Goal: Contribute content: Contribute content

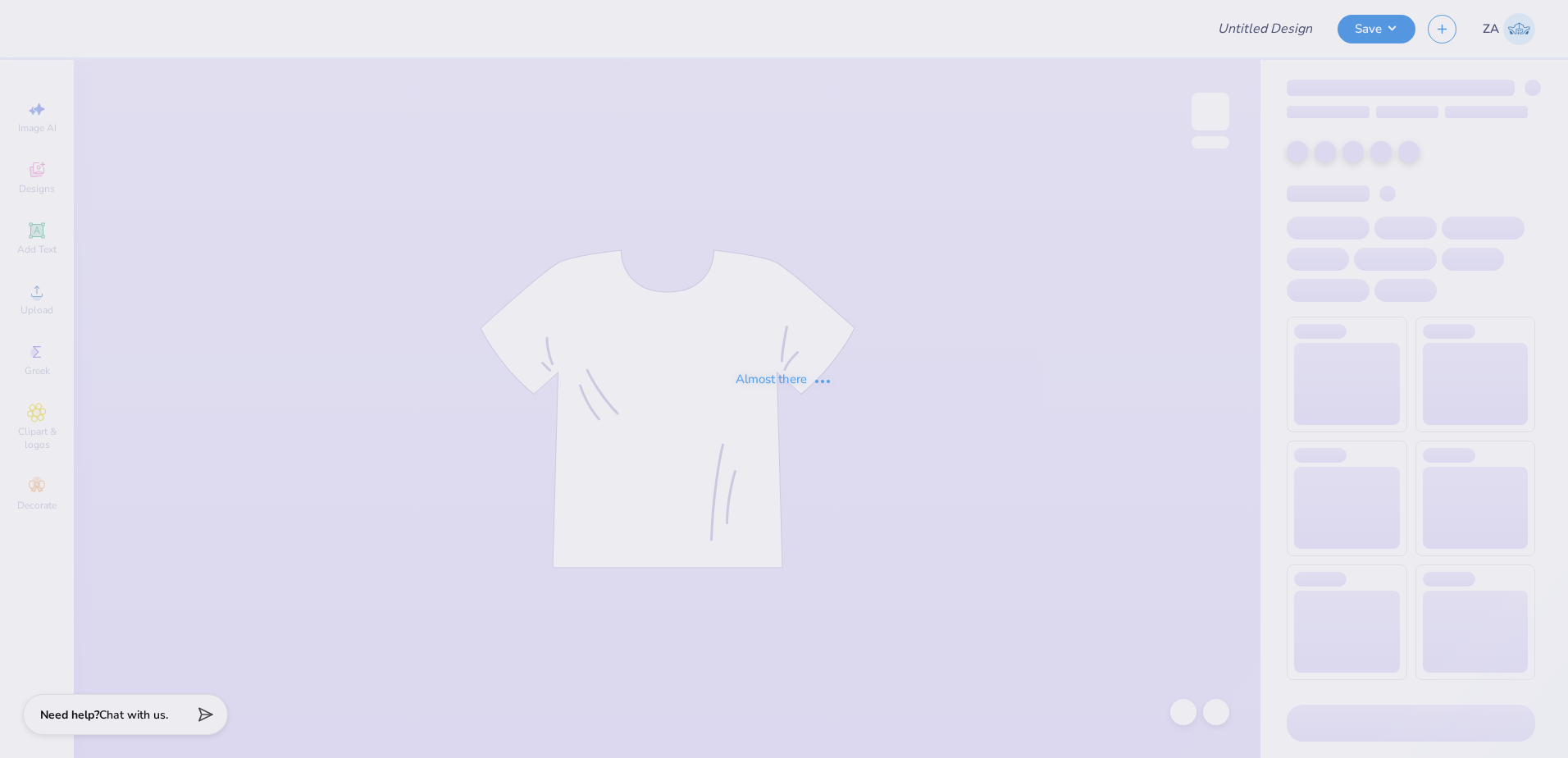
type input "Kass [PERSON_NAME] : The [GEOGRAPHIC_DATA][US_STATE]"
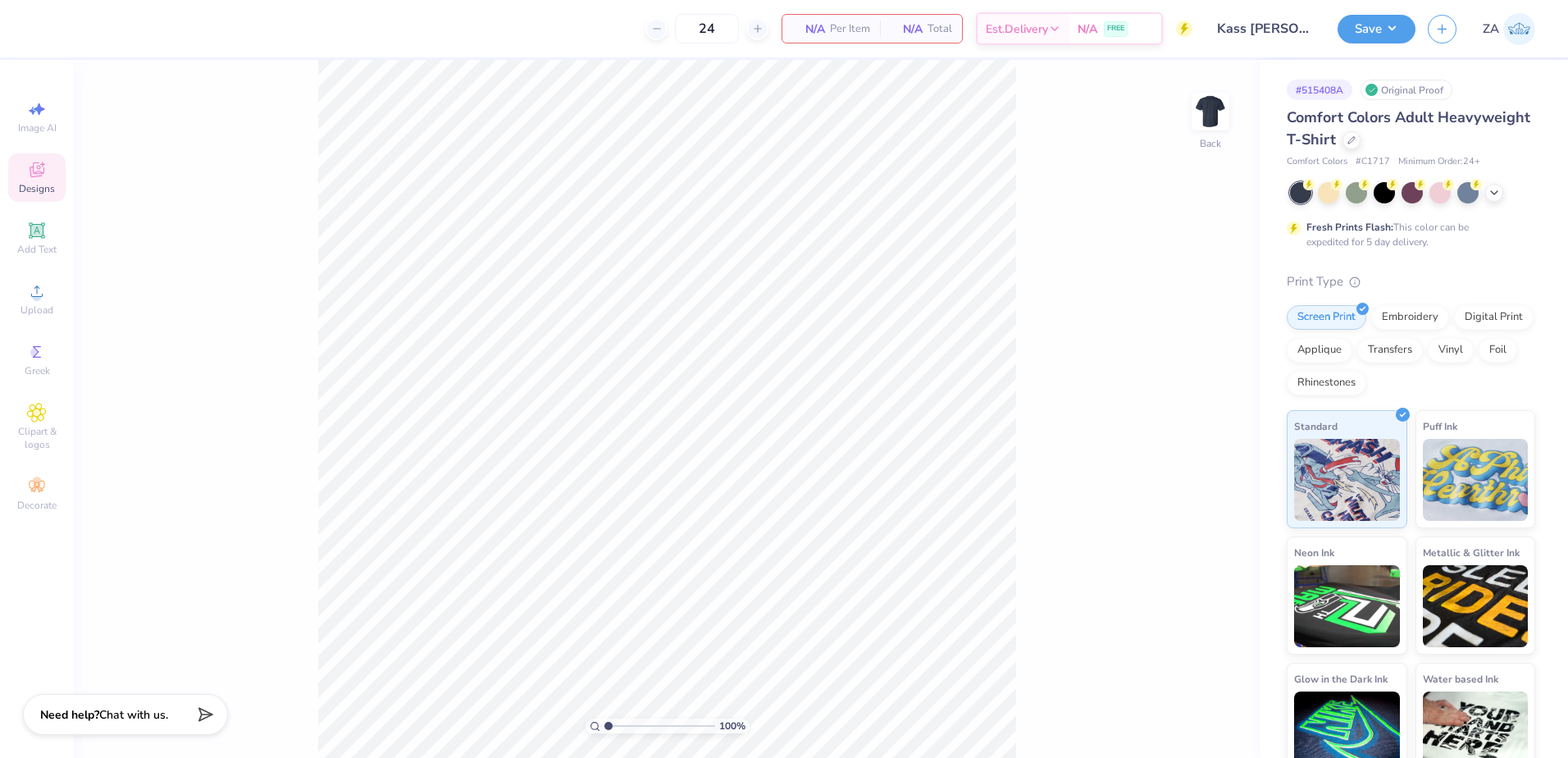
click at [53, 161] on div "Designs" at bounding box center [37, 177] width 57 height 48
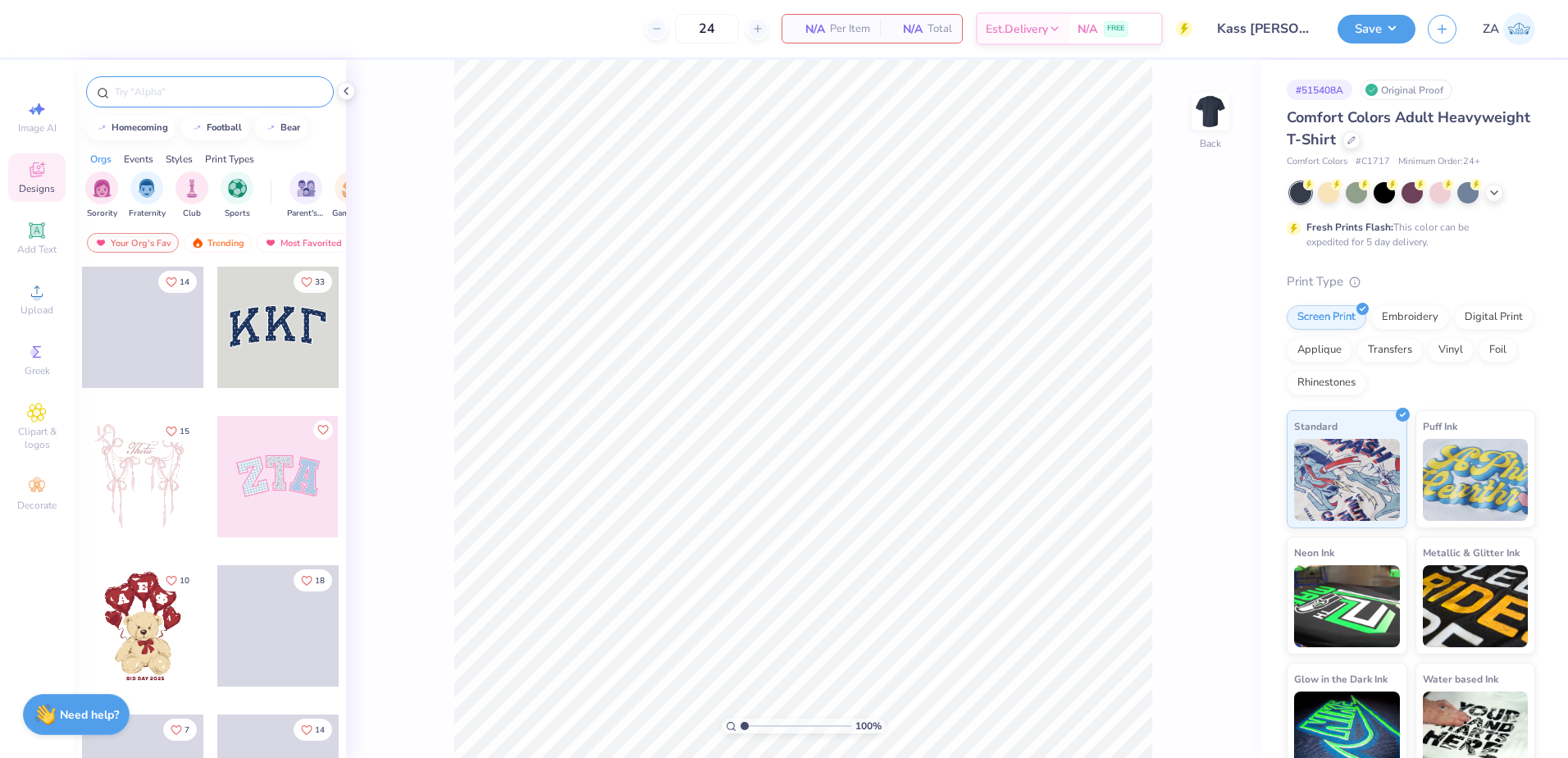
click at [211, 100] on input "text" at bounding box center [218, 92] width 210 height 17
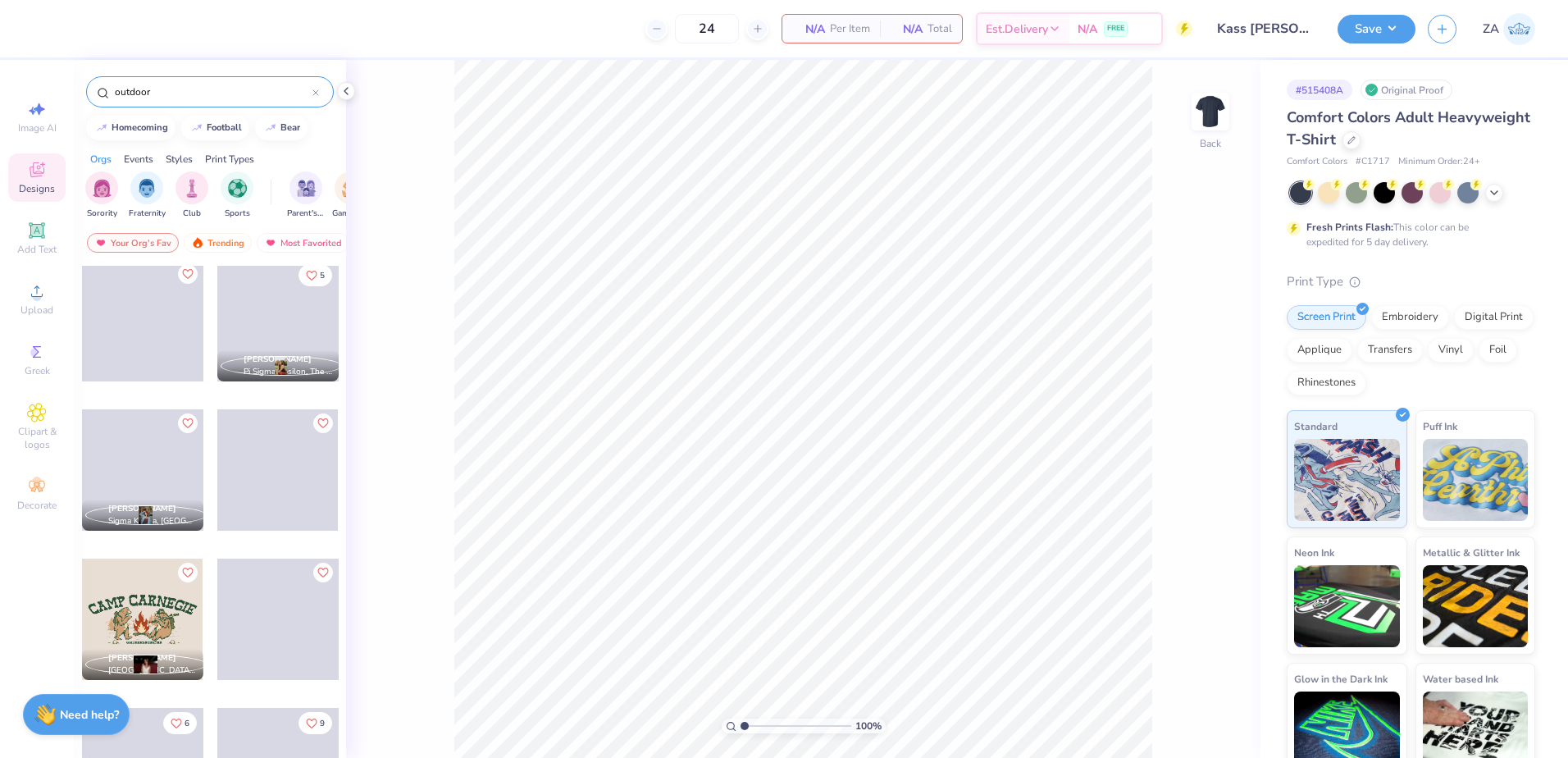
scroll to position [781, 0]
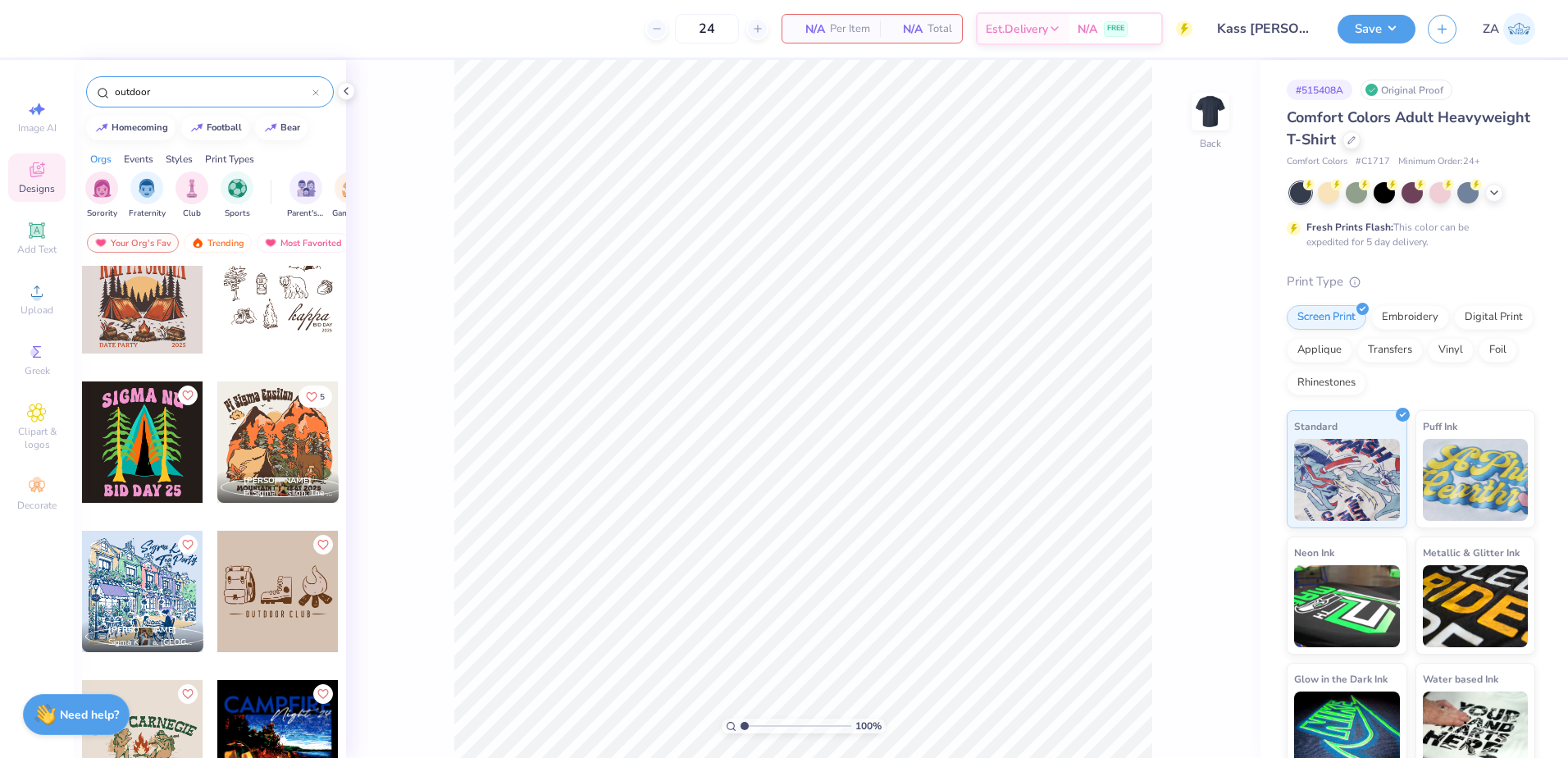
drag, startPoint x: 180, startPoint y: 95, endPoint x: 75, endPoint y: 95, distance: 105.0
click at [75, 95] on div "outdoor" at bounding box center [210, 88] width 272 height 56
paste input "Outdoor Rec Association Fish Hook Typography Art PR Shirt"
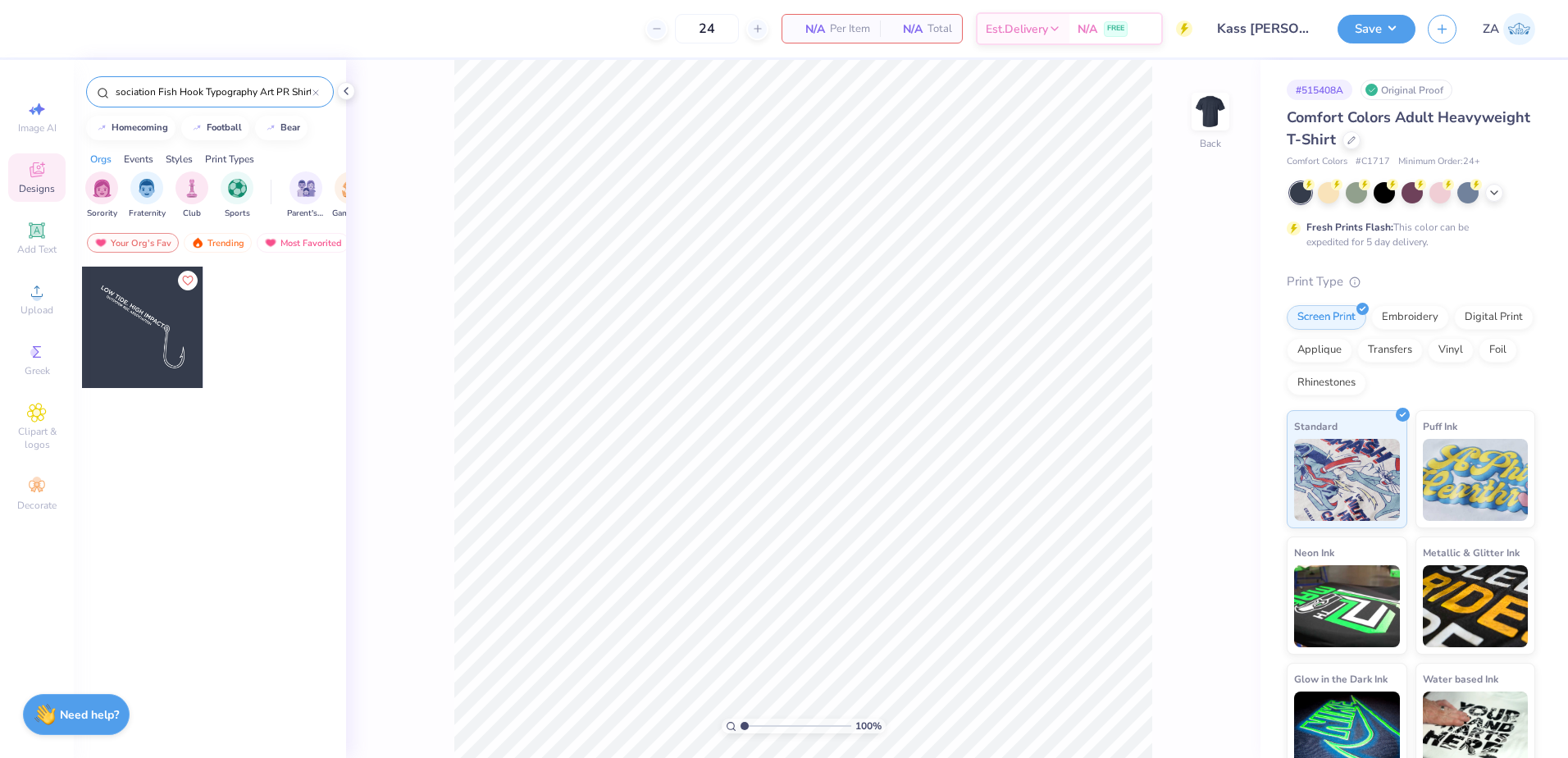
type input "Outdoor Rec Association Fish Hook Typography Art PR Shirt"
click at [153, 306] on div at bounding box center [142, 327] width 121 height 121
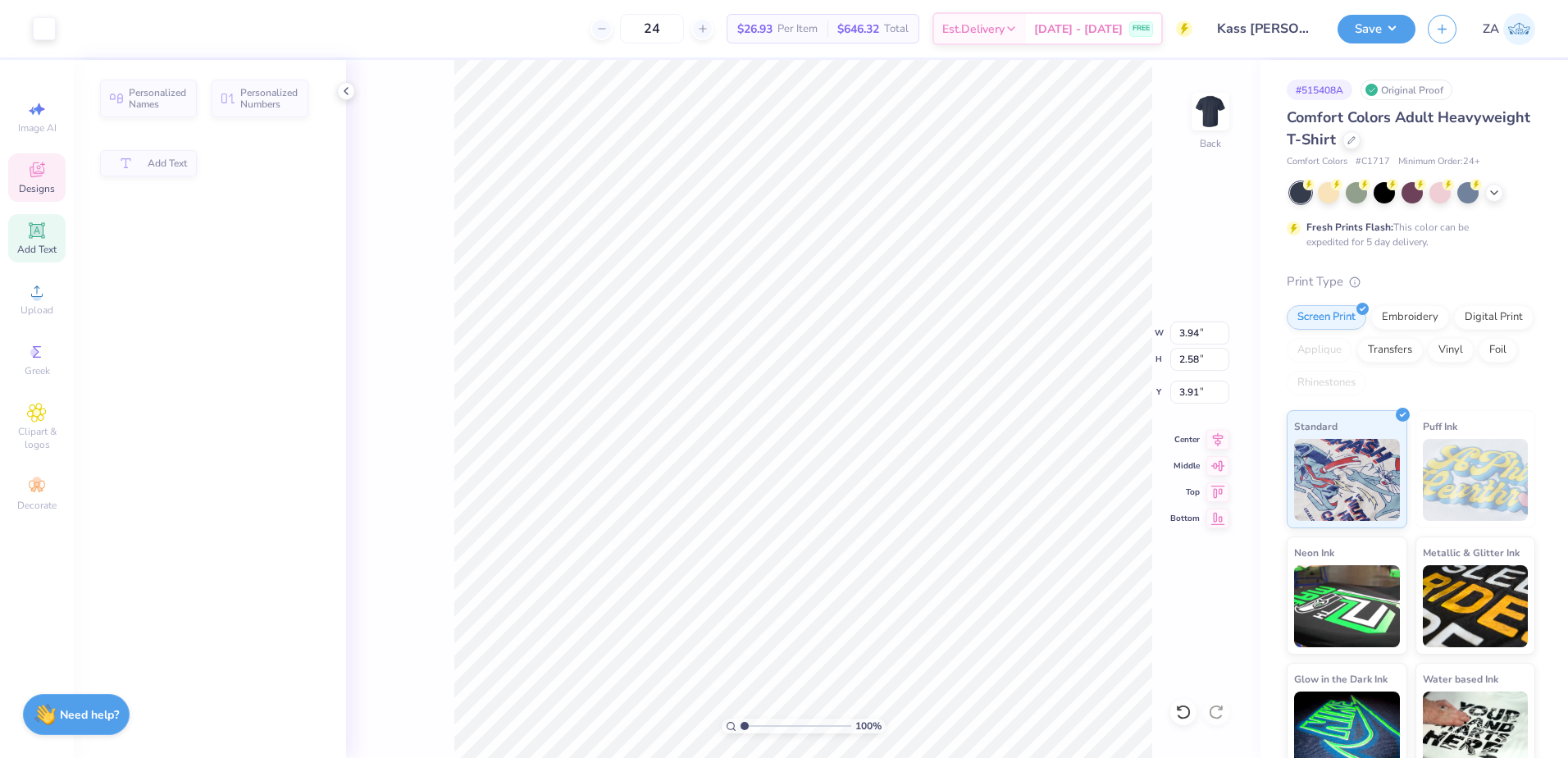
type input "3.94"
type input "2.58"
type input "3.91"
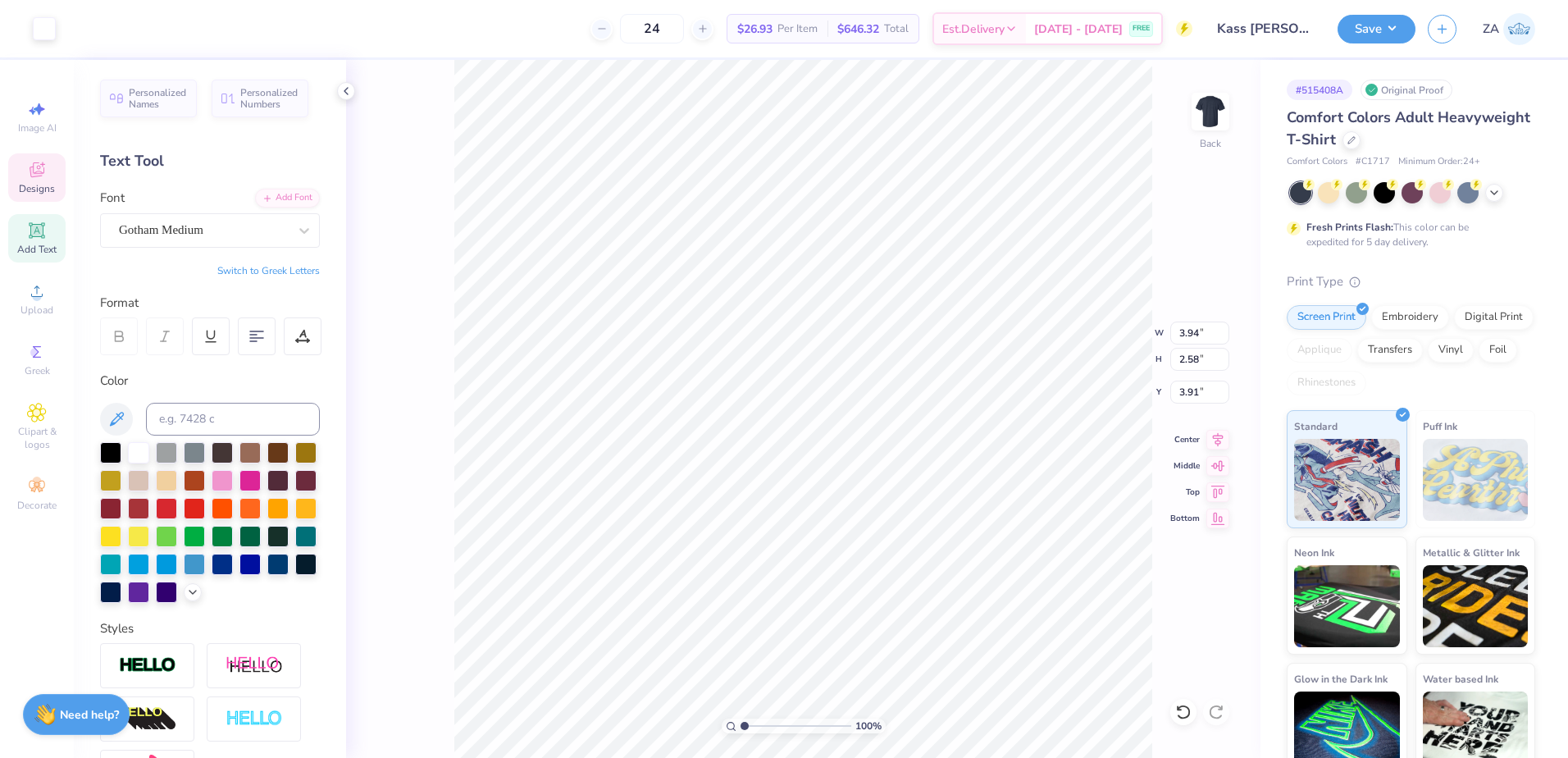
scroll to position [13, 2]
type input "1.83"
type input "3.76"
type input "6.49"
type textarea "."
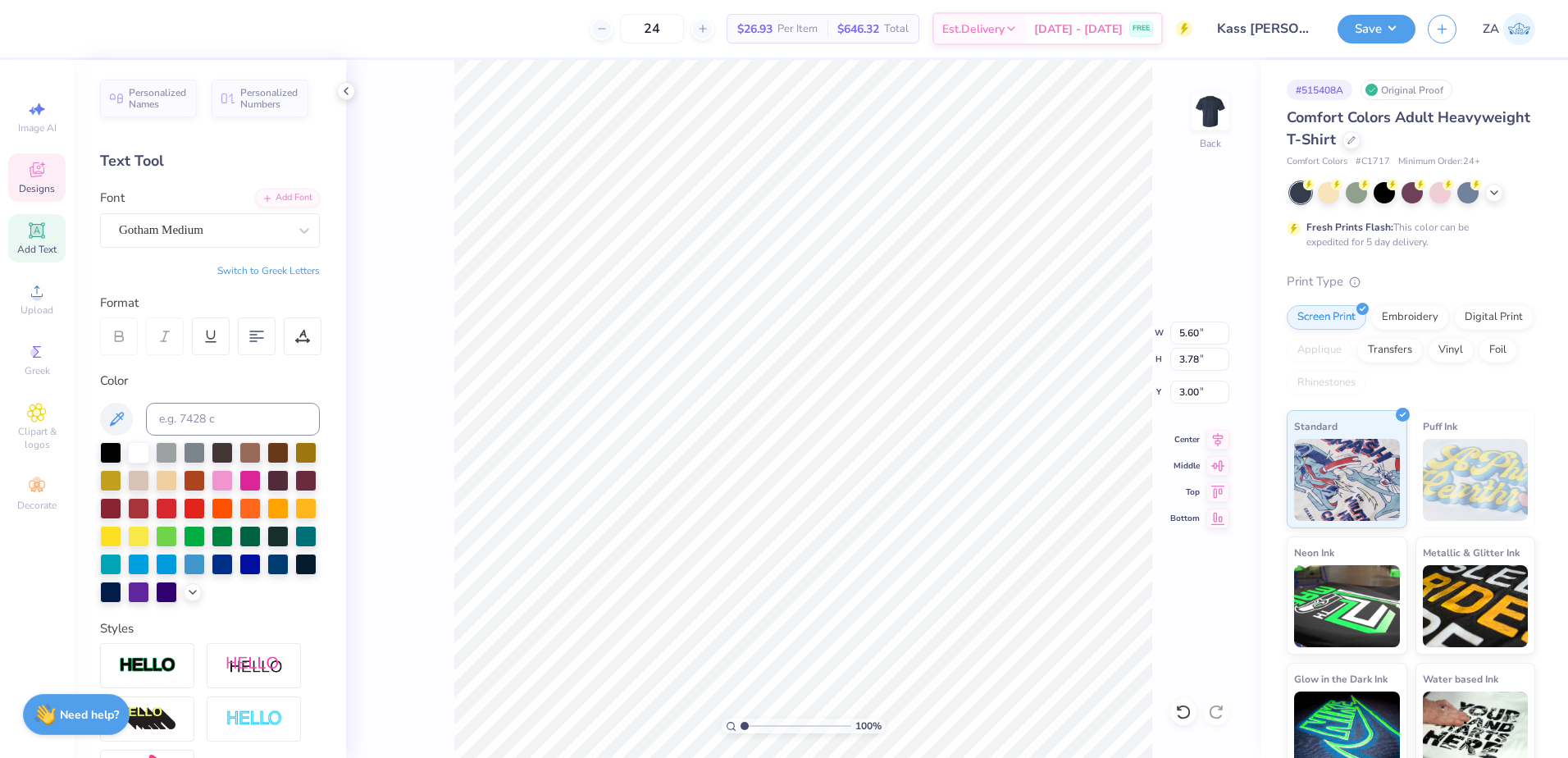
scroll to position [13, 9]
type textarea "[US_STATE] PUBLIC HEALTH"
type input "3.94"
type input "2.58"
type input "3.91"
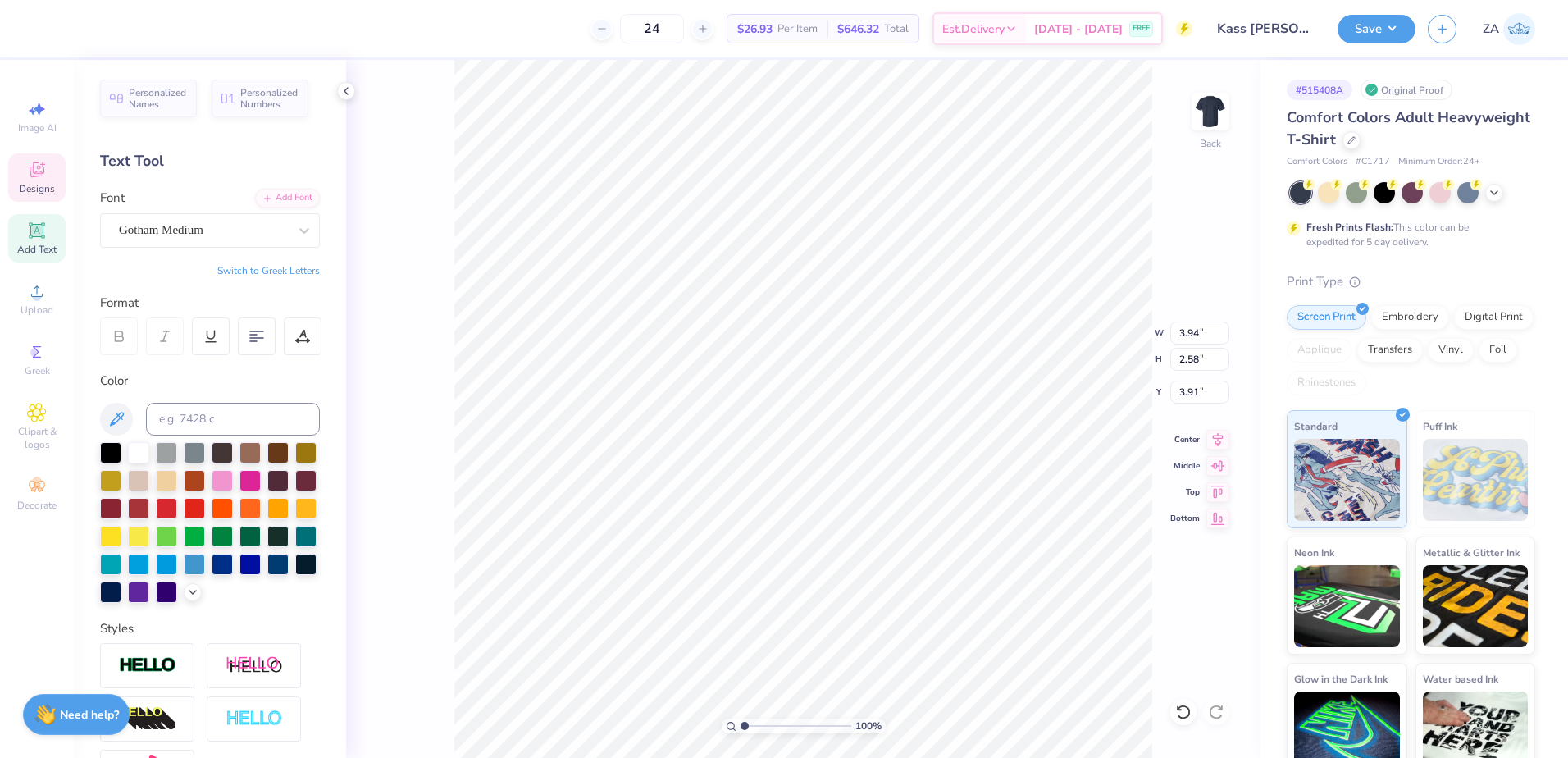
scroll to position [13, 5]
type textarea "[DATE] - [DATE]"
drag, startPoint x: 744, startPoint y: 722, endPoint x: 765, endPoint y: 719, distance: 21.2
click at [764, 721] on input "range" at bounding box center [795, 725] width 111 height 15
click at [37, 295] on circle at bounding box center [36, 296] width 9 height 9
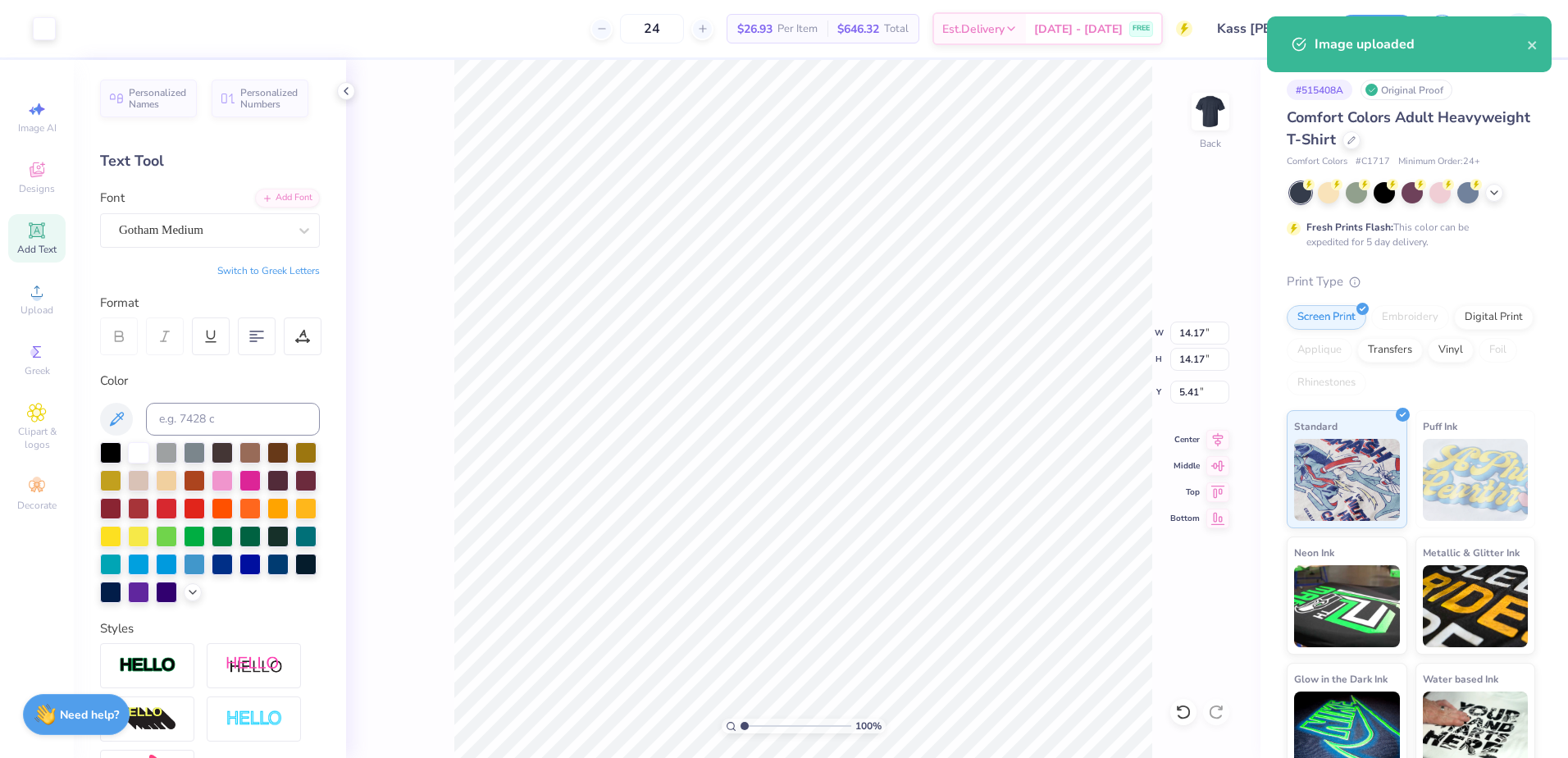
type input "1"
click at [740, 722] on input "range" at bounding box center [795, 725] width 111 height 15
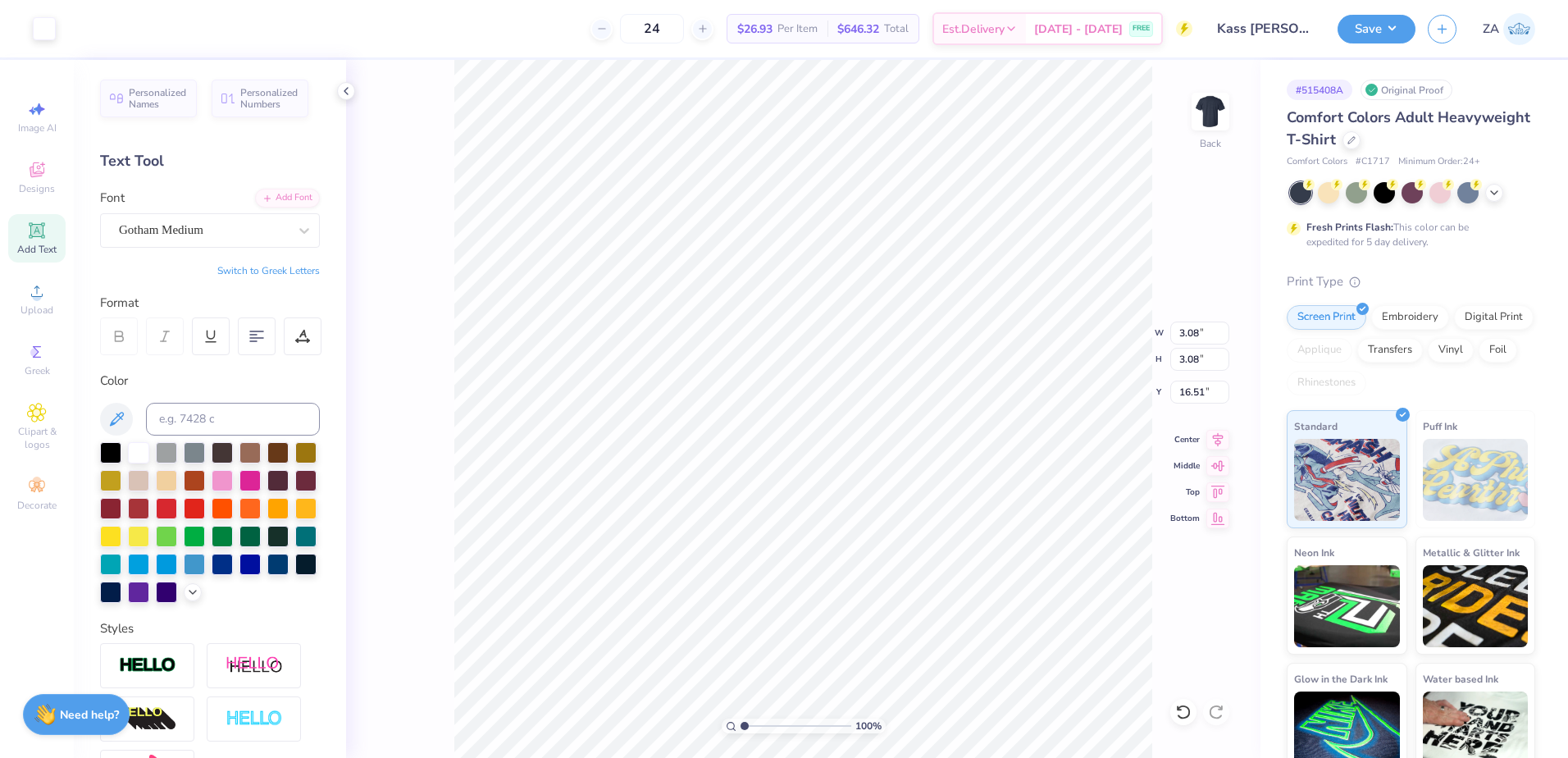
type input "3.08"
type input "3.00"
drag, startPoint x: 744, startPoint y: 723, endPoint x: 774, endPoint y: 720, distance: 30.1
type input "3.72"
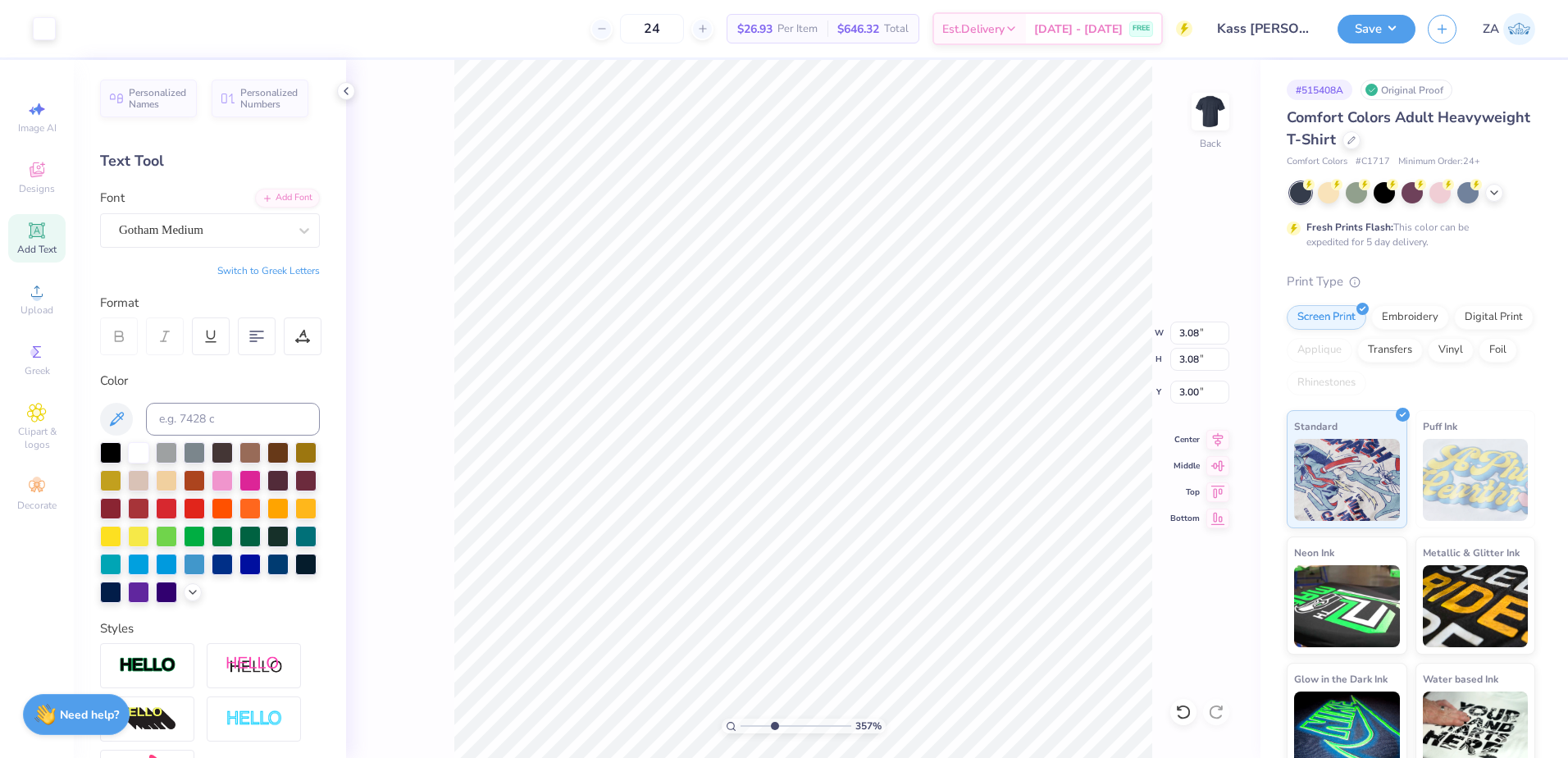
click at [774, 720] on input "range" at bounding box center [795, 725] width 111 height 15
type input "0.42"
type input "3.75"
type input "0.16"
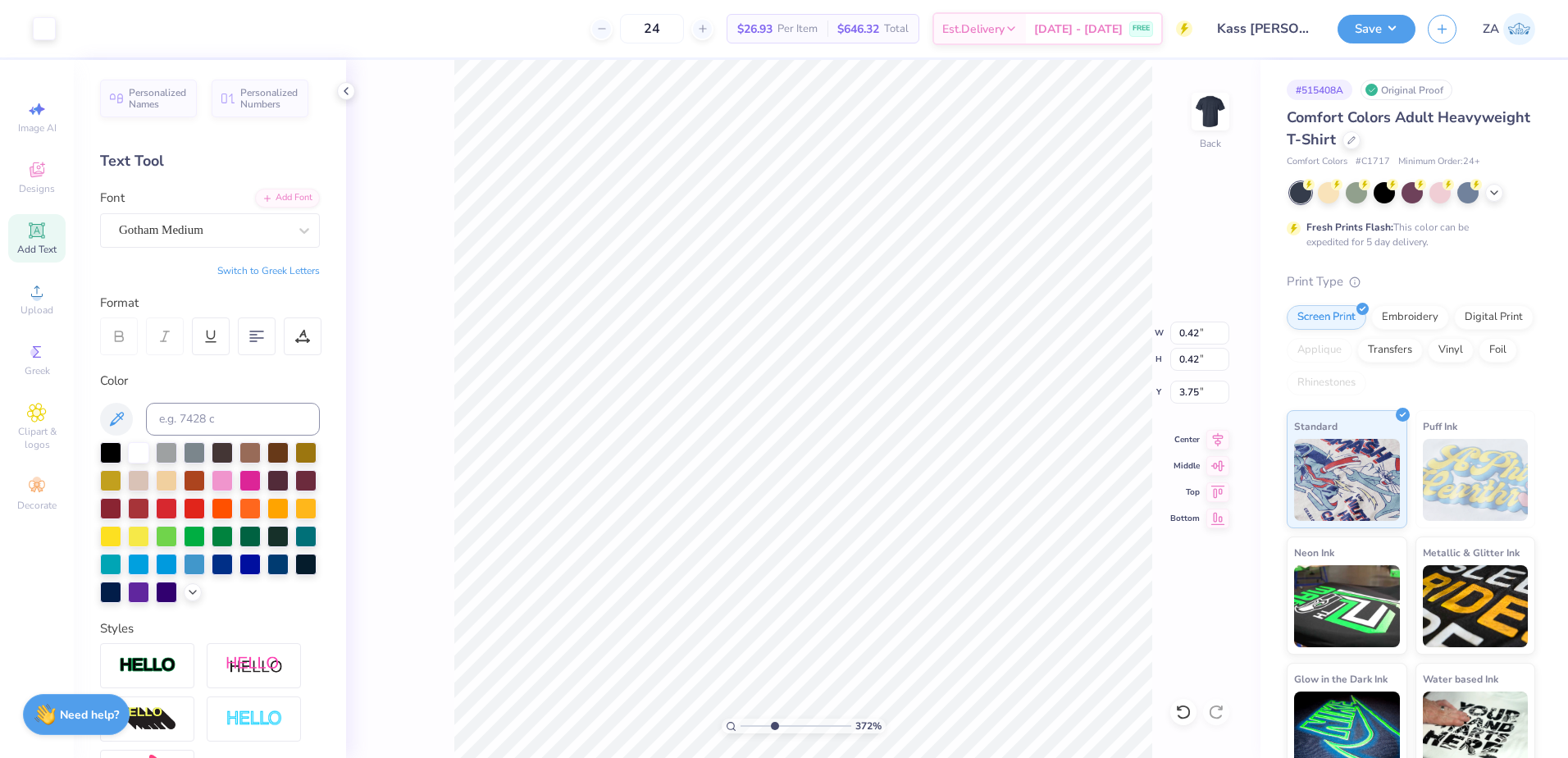
type input "0.16"
type input "4.02"
click at [778, 725] on input "range" at bounding box center [795, 725] width 111 height 15
drag, startPoint x: 775, startPoint y: 724, endPoint x: 720, endPoint y: 723, distance: 55.0
type input "1"
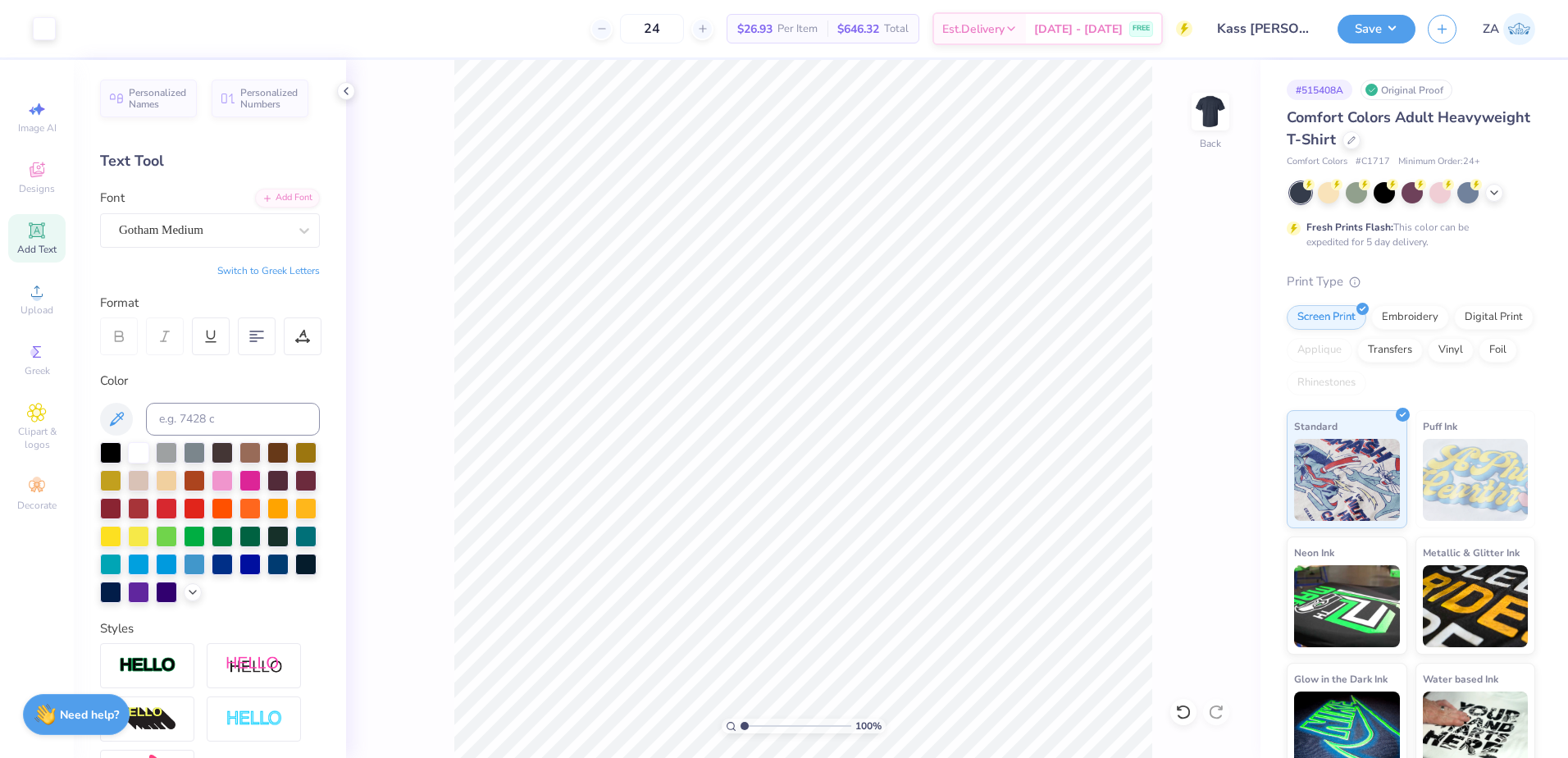
click at [740, 723] on input "range" at bounding box center [795, 725] width 111 height 15
drag, startPoint x: 1205, startPoint y: 337, endPoint x: 1174, endPoint y: 336, distance: 31.0
click at [1174, 336] on input "5.24" at bounding box center [1200, 333] width 59 height 23
type input "12.00"
type input "8.20"
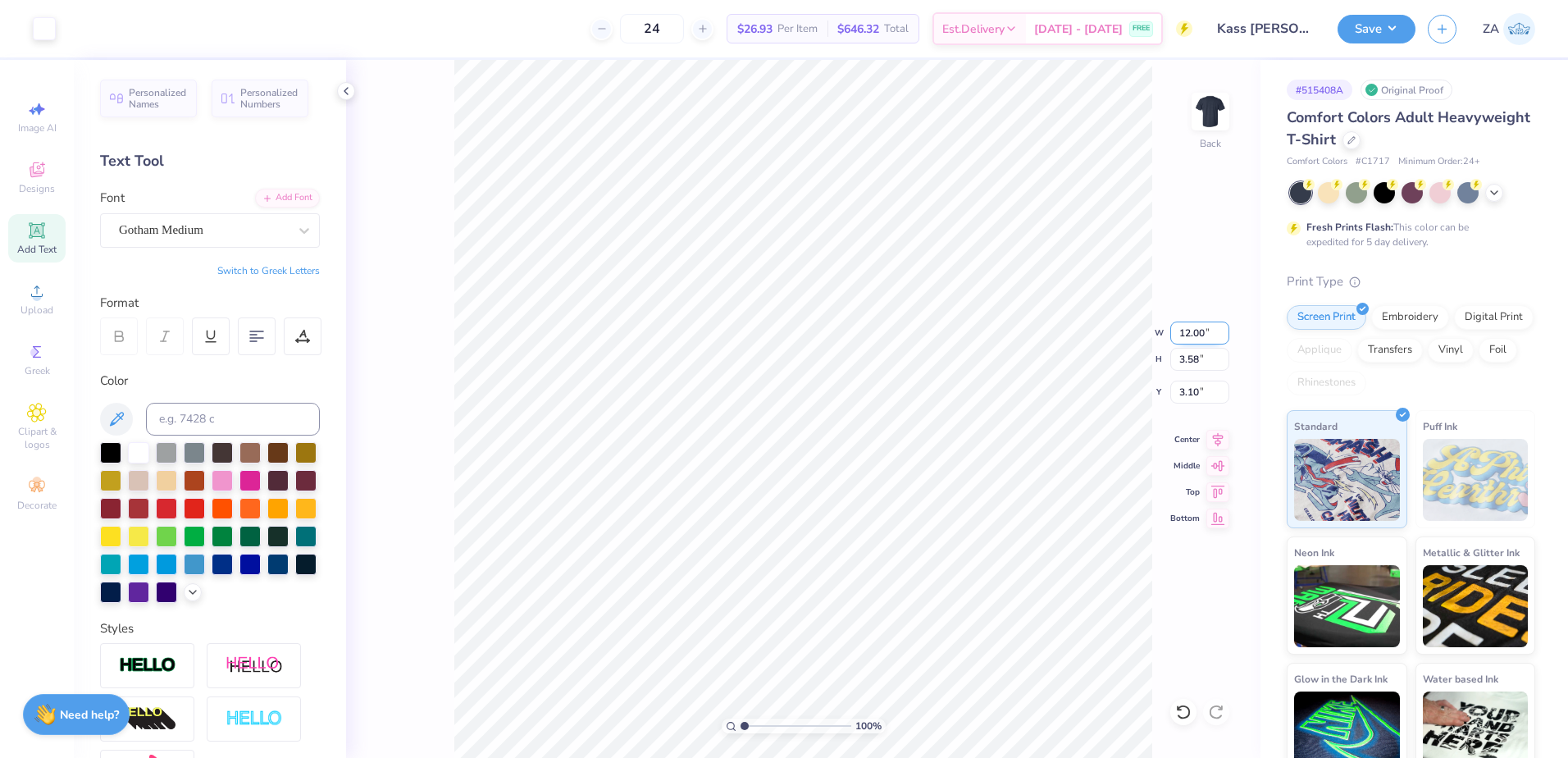
type input "0.79"
drag, startPoint x: 742, startPoint y: 721, endPoint x: 759, endPoint y: 723, distance: 17.1
type input "2.3"
click at [759, 723] on input "range" at bounding box center [795, 725] width 111 height 15
type input "0.38"
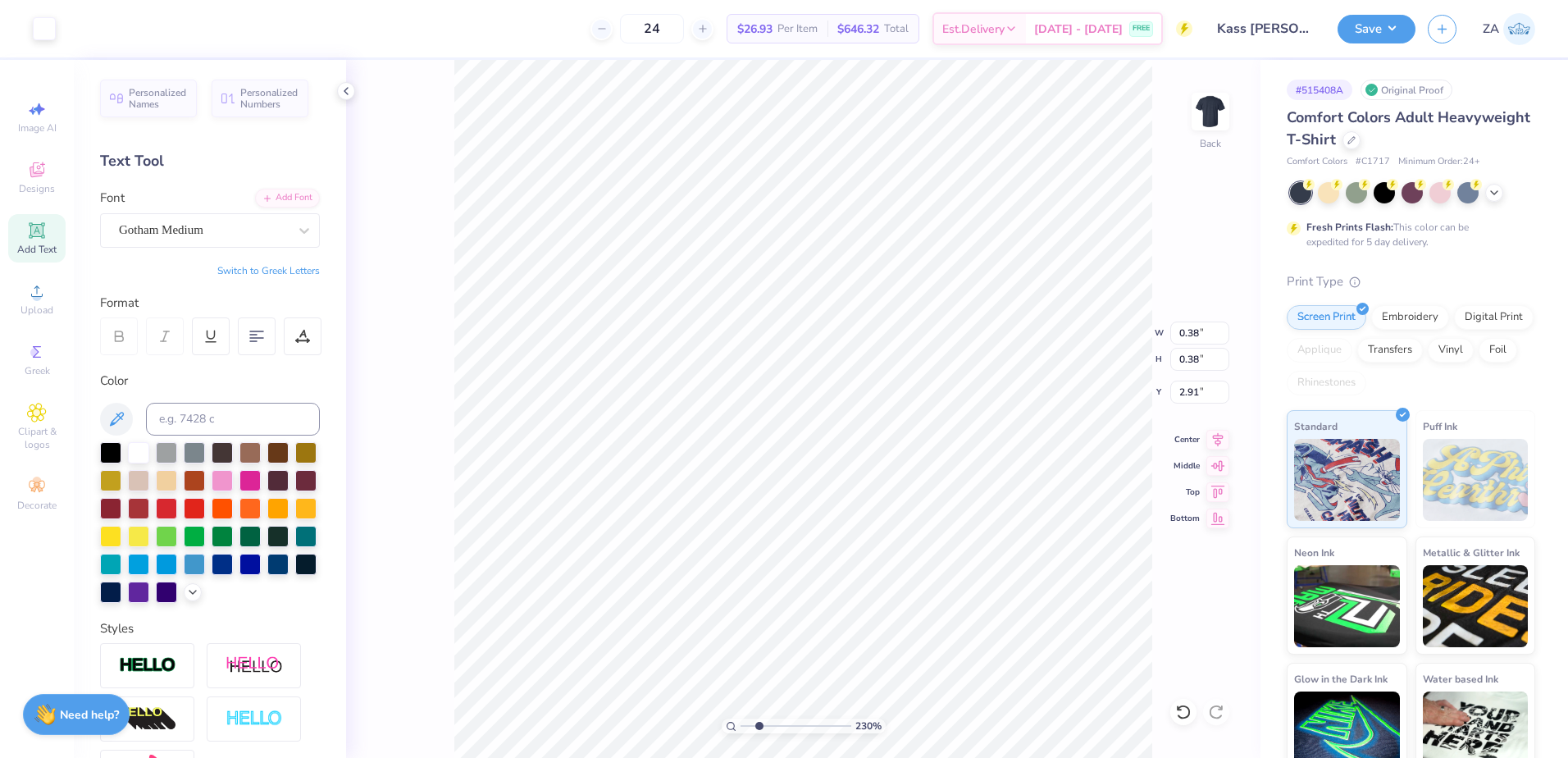
type input "0.38"
type input "2.91"
type input "3.05"
click at [767, 720] on input "range" at bounding box center [795, 725] width 111 height 15
type input "2.93"
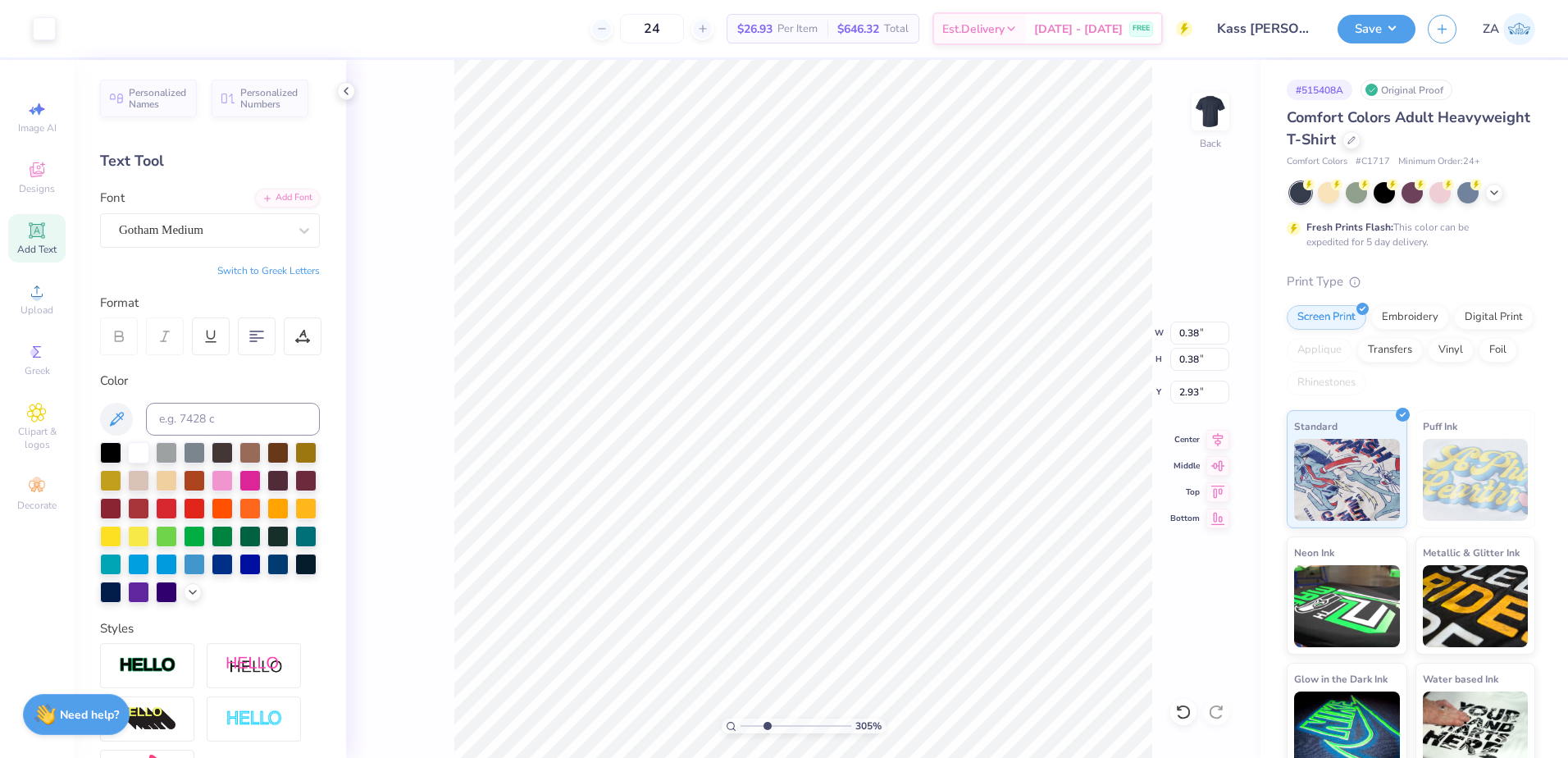
type input "0.37"
drag, startPoint x: 744, startPoint y: 725, endPoint x: 734, endPoint y: 727, distance: 10.2
type input "1"
click at [740, 727] on input "range" at bounding box center [795, 725] width 111 height 15
click at [32, 298] on icon at bounding box center [37, 291] width 20 height 20
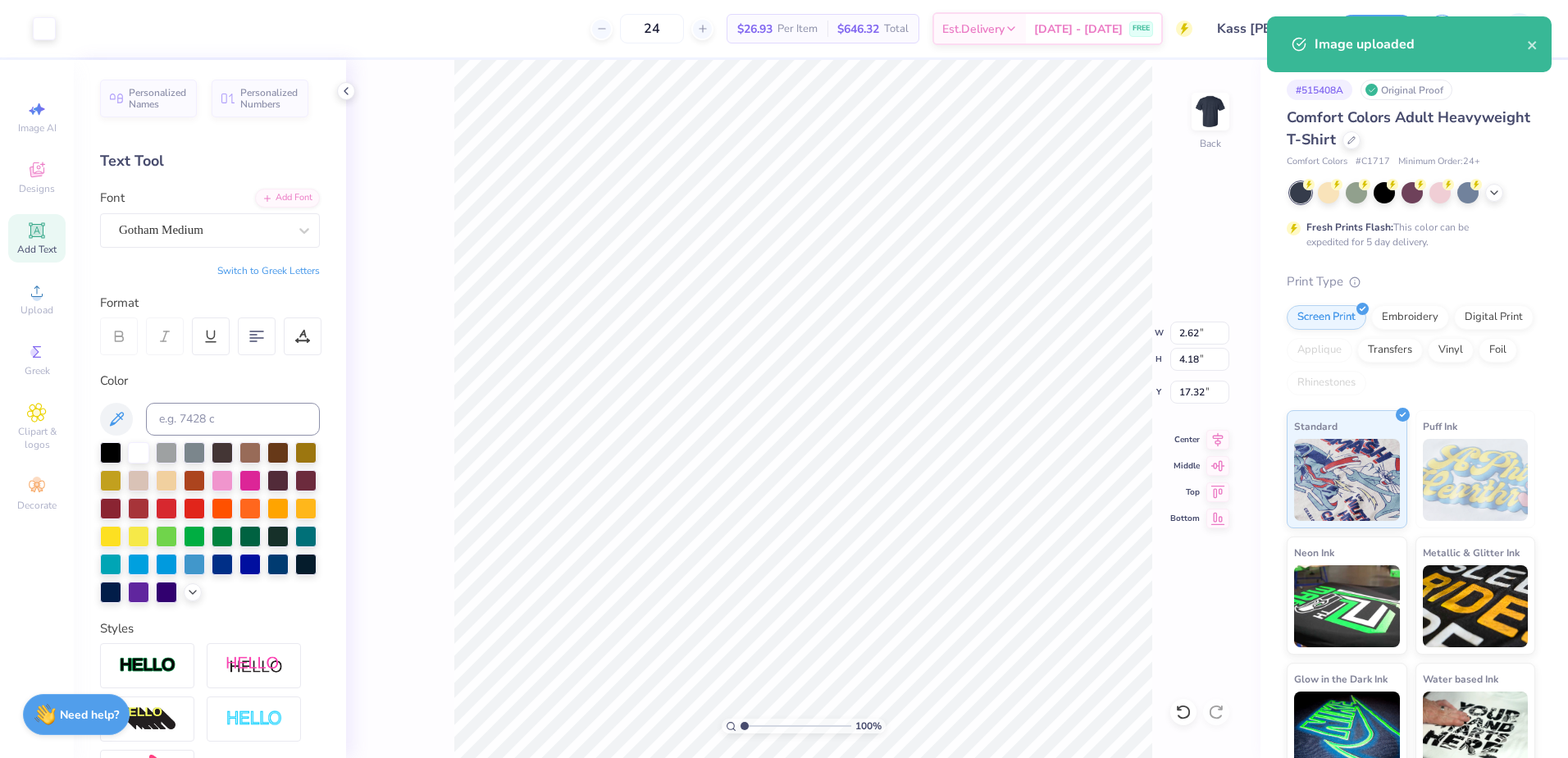
type input "2.62"
type input "4.18"
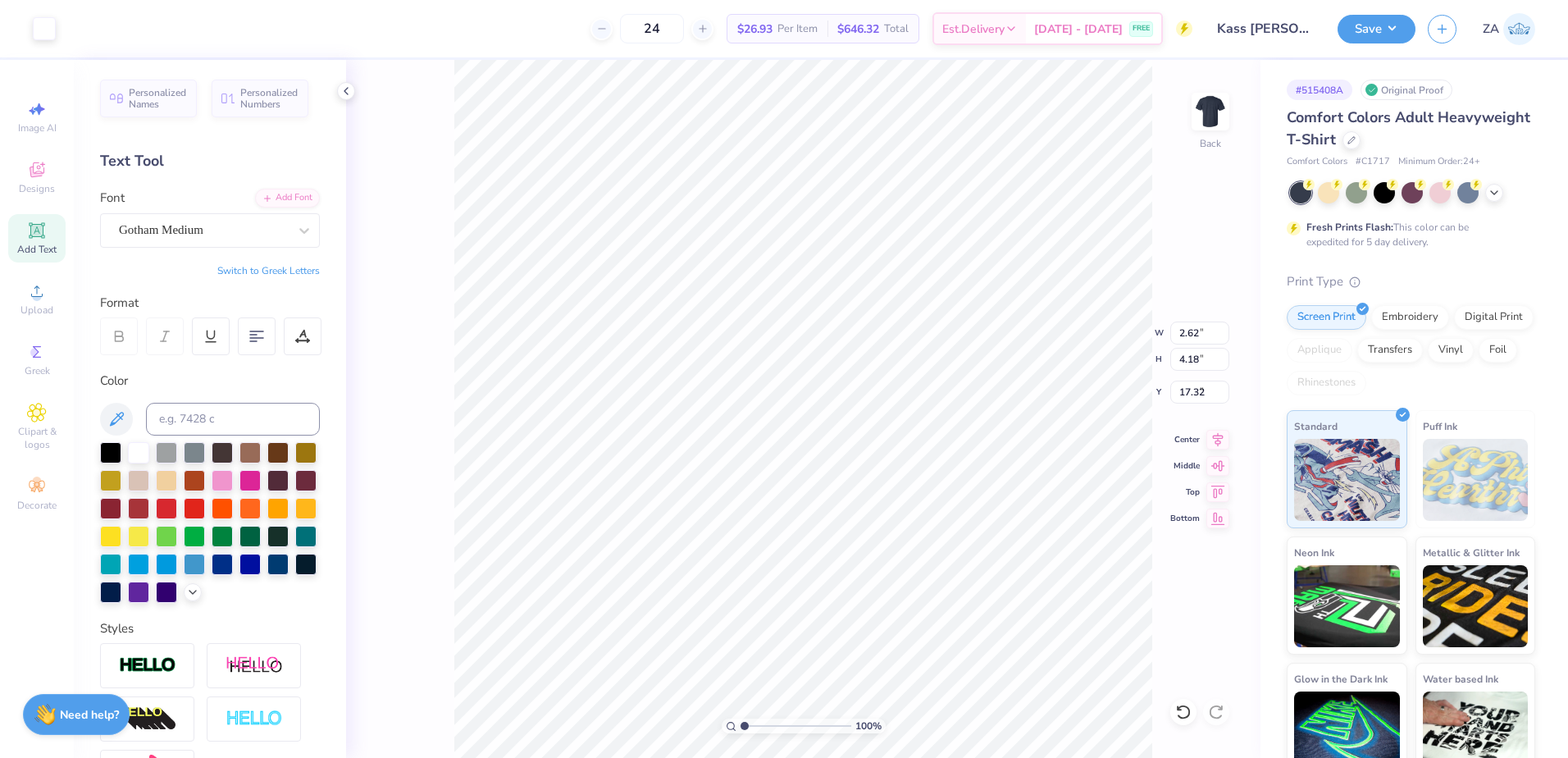
type input "8.99"
type input "2.29"
type input "4.29"
type input "8.97"
type input "3.20"
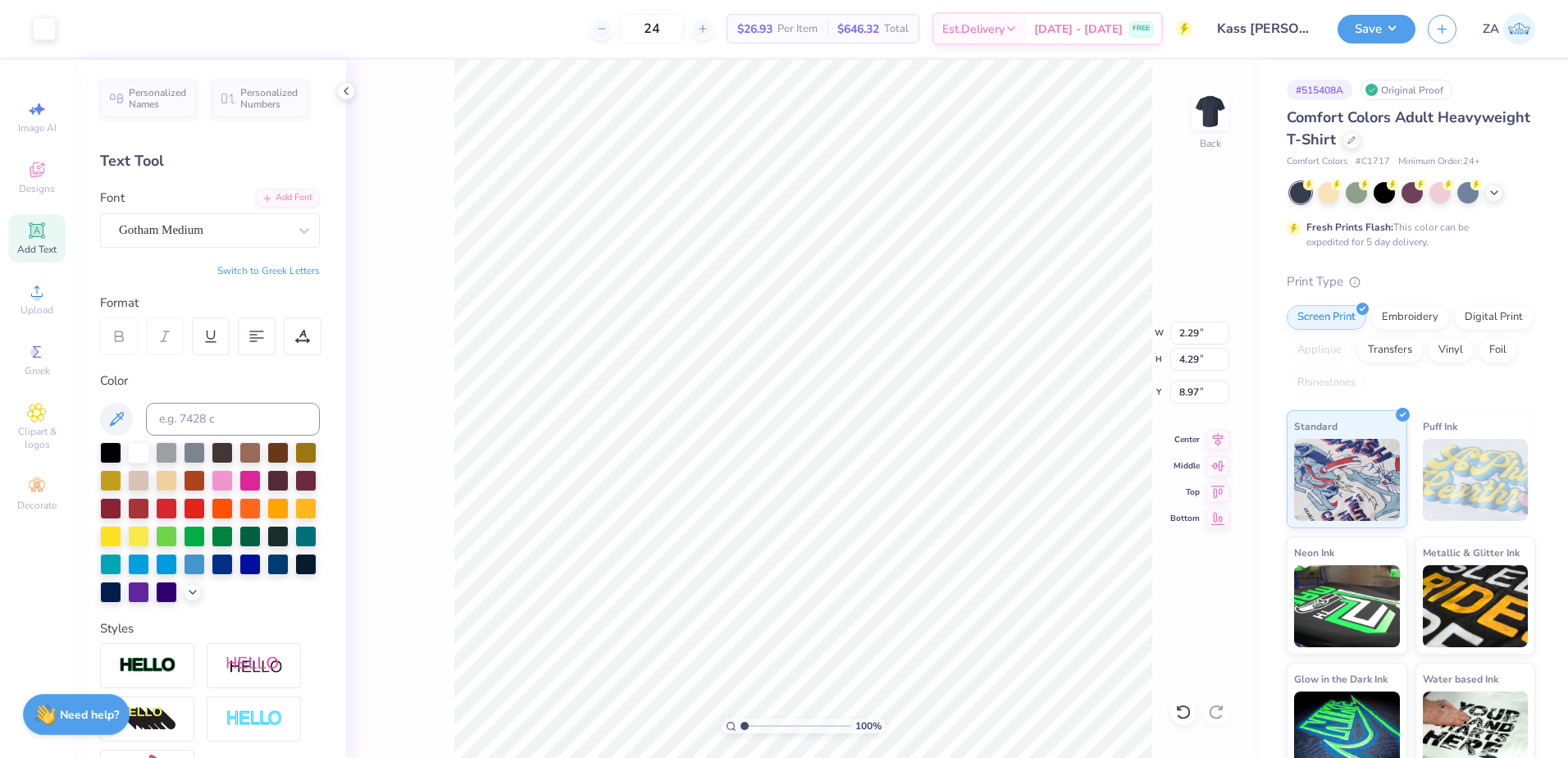
type input "6.00"
type input "8.90"
type input "3.01"
type input "6.08"
type input "8.89"
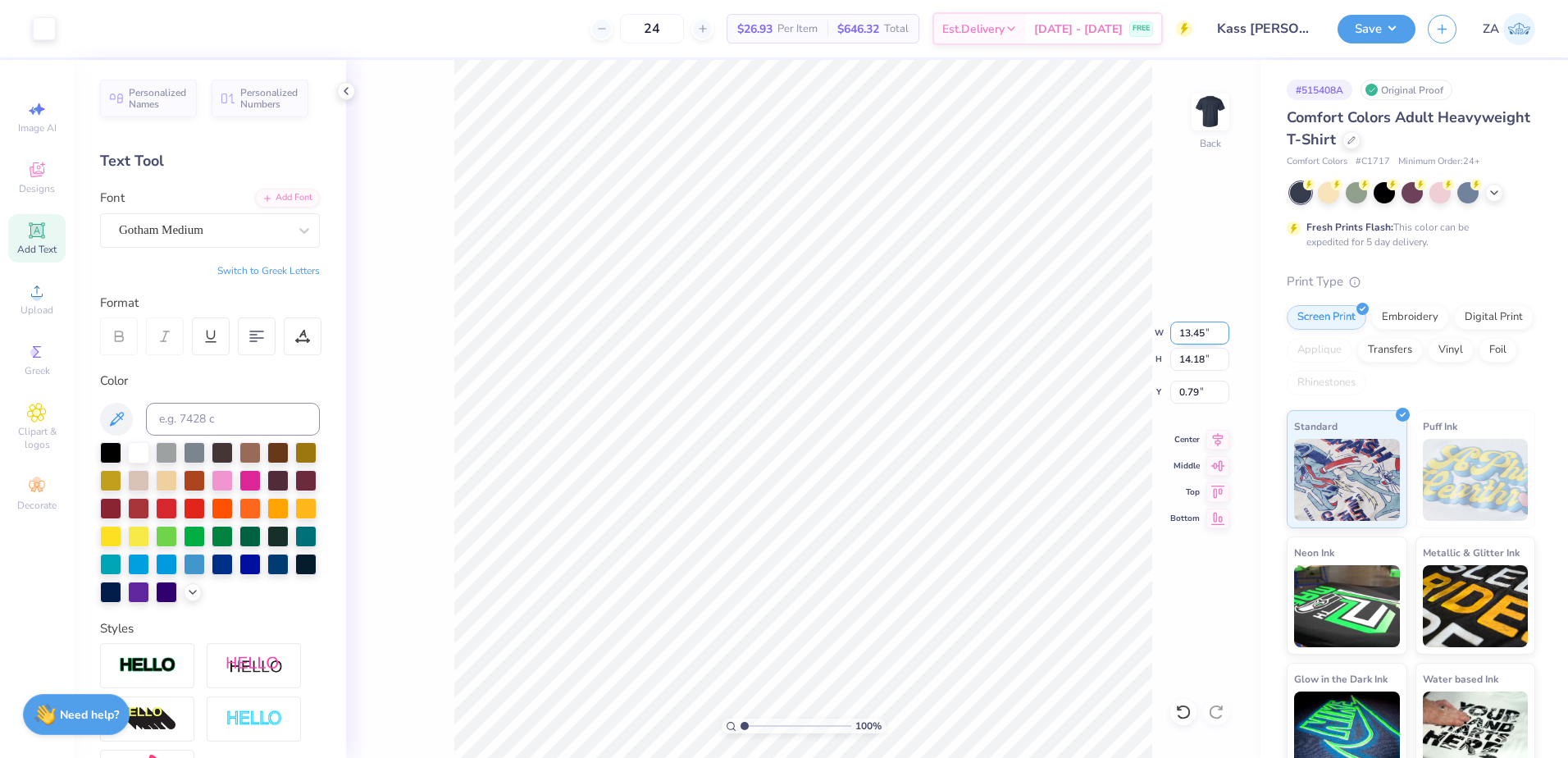
drag, startPoint x: 1205, startPoint y: 330, endPoint x: 1172, endPoint y: 332, distance: 33.1
click at [1172, 332] on input "13.45" at bounding box center [1200, 333] width 59 height 23
type input "10.00"
type input "10.54"
click at [1179, 390] on input "1.61" at bounding box center [1200, 392] width 59 height 23
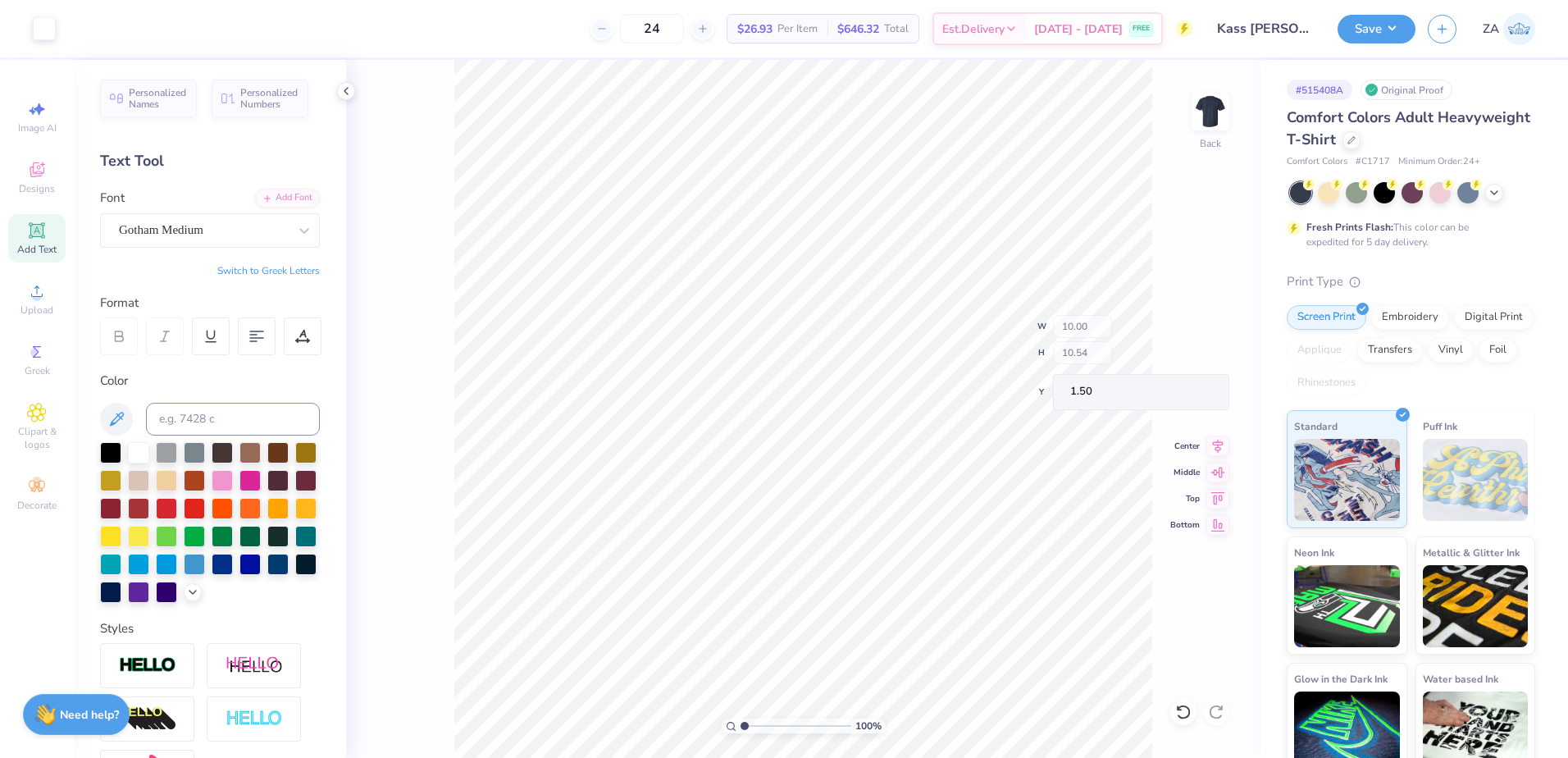
type input "3.00"
drag, startPoint x: 743, startPoint y: 723, endPoint x: 763, endPoint y: 722, distance: 20.0
type input "2.68"
click at [763, 722] on input "range" at bounding box center [795, 725] width 111 height 15
type input "8.99"
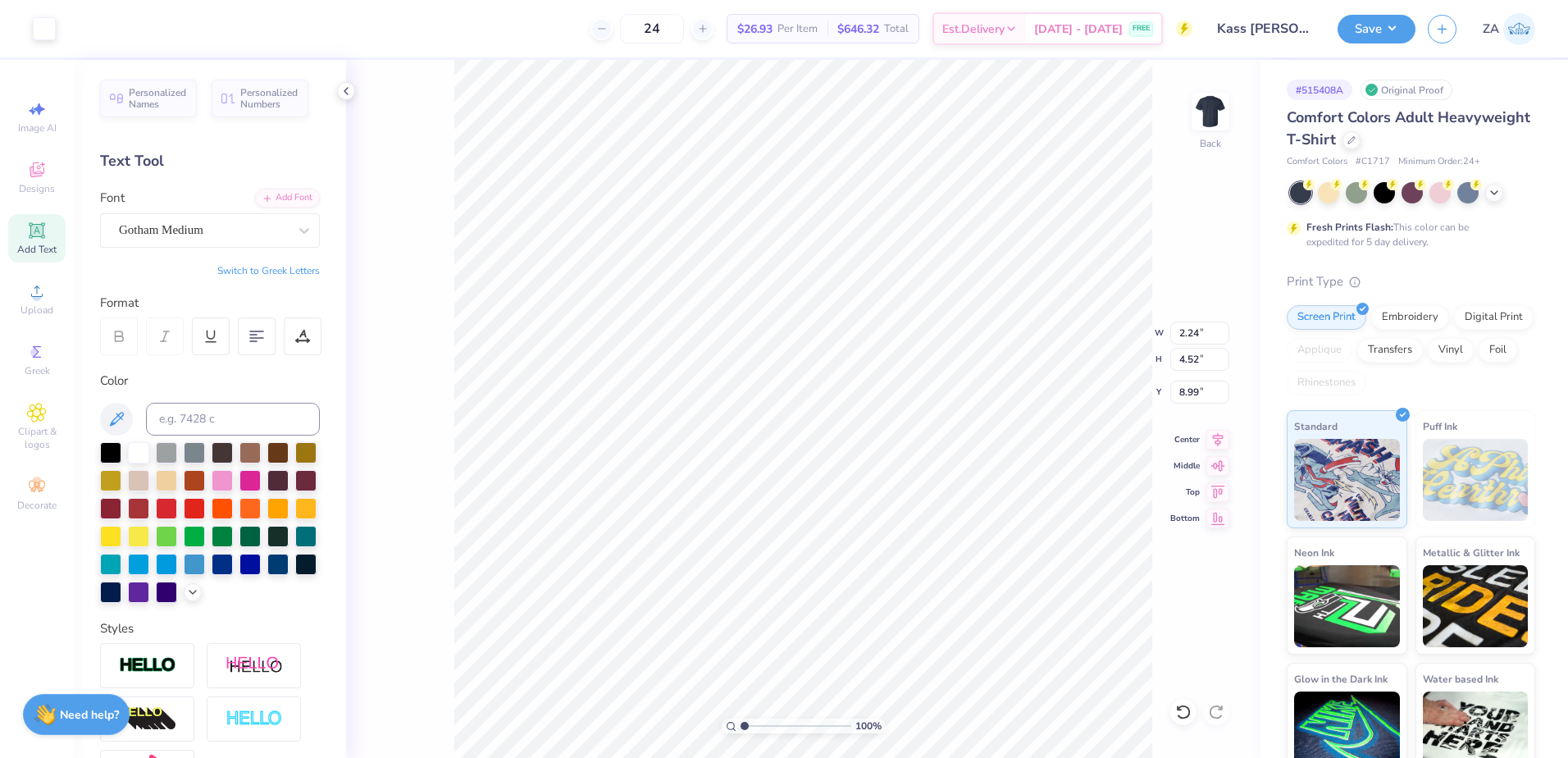
drag, startPoint x: 742, startPoint y: 727, endPoint x: 725, endPoint y: 727, distance: 17.0
type input "1"
click at [740, 727] on input "range" at bounding box center [795, 725] width 111 height 15
drag, startPoint x: 1205, startPoint y: 333, endPoint x: 1182, endPoint y: 337, distance: 23.3
click at [1182, 337] on input "10.37" at bounding box center [1200, 333] width 59 height 23
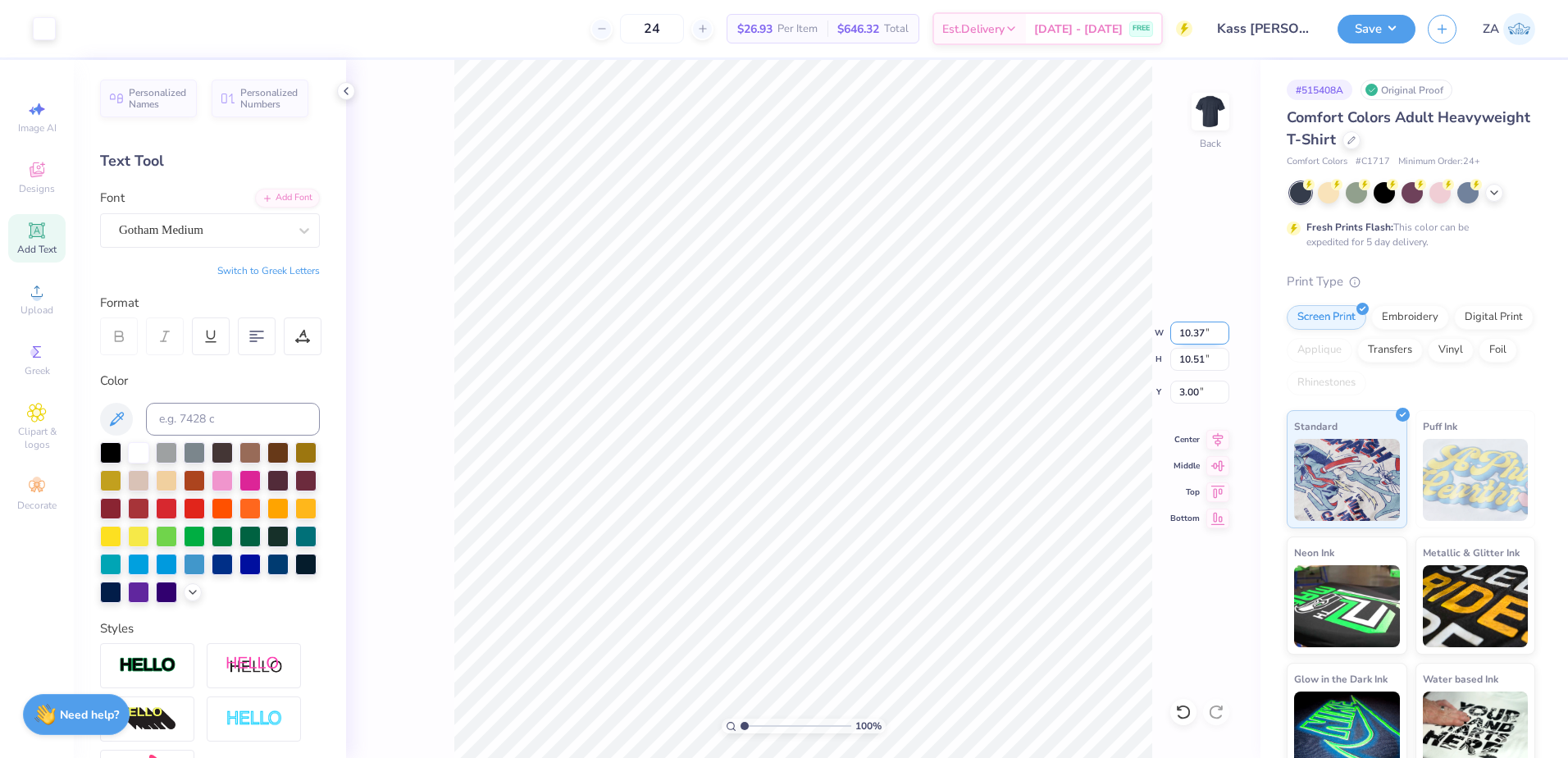
type input "1"
type input "10.00"
type input "10.13"
drag, startPoint x: 1207, startPoint y: 391, endPoint x: 1171, endPoint y: 398, distance: 36.7
click at [1171, 398] on input "3.19" at bounding box center [1200, 392] width 59 height 23
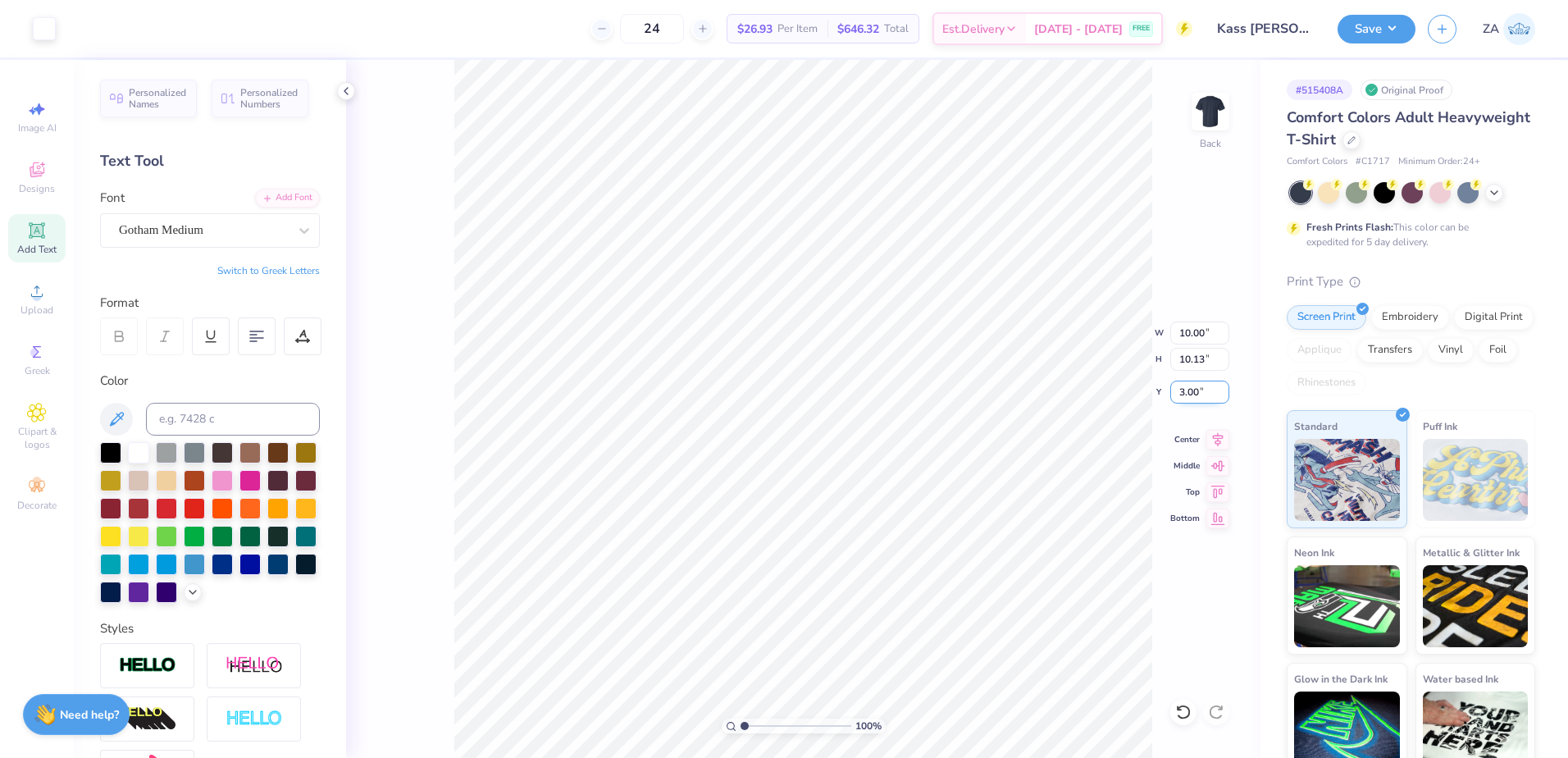
type input "3.00"
click at [1172, 368] on input "10.13" at bounding box center [1200, 358] width 59 height 23
click at [1372, 39] on button "Save" at bounding box center [1376, 26] width 78 height 29
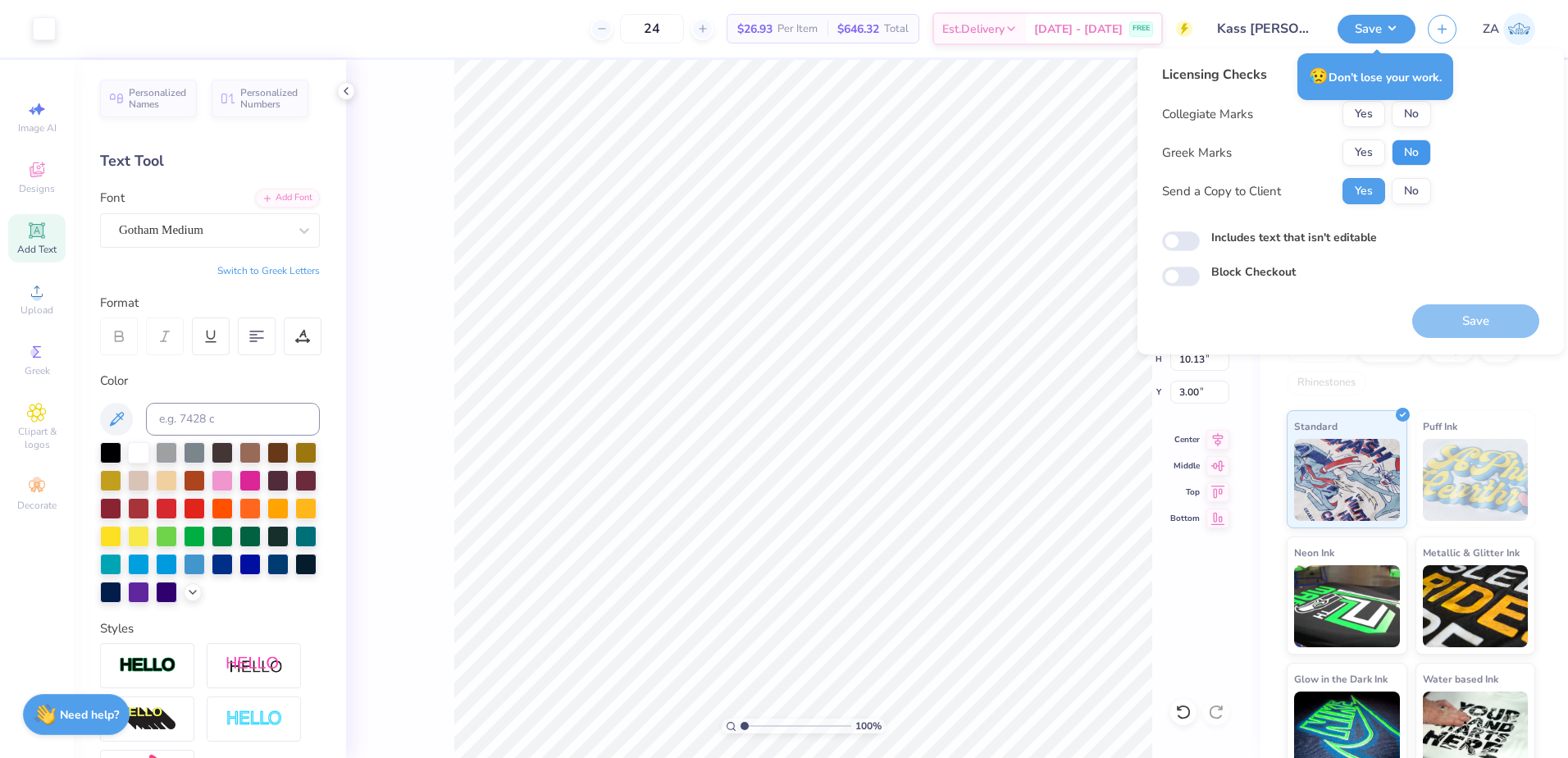
click at [1404, 155] on button "No" at bounding box center [1411, 152] width 39 height 27
click at [1369, 125] on button "Yes" at bounding box center [1363, 114] width 42 height 27
click at [1435, 332] on button "Save" at bounding box center [1475, 321] width 127 height 34
